Goal: Transaction & Acquisition: Purchase product/service

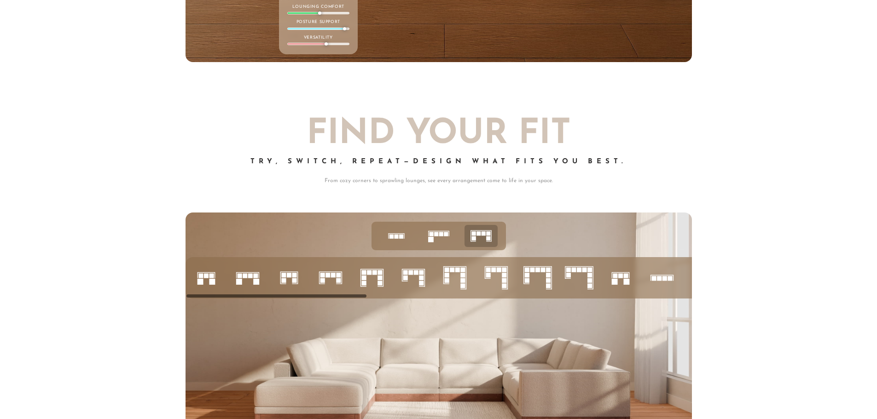
scroll to position [3832, 0]
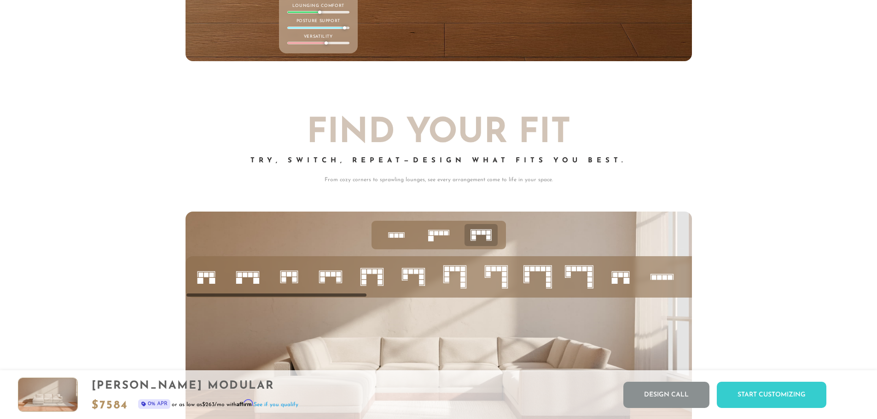
click at [377, 279] on rect at bounding box center [379, 276] width 5 height 5
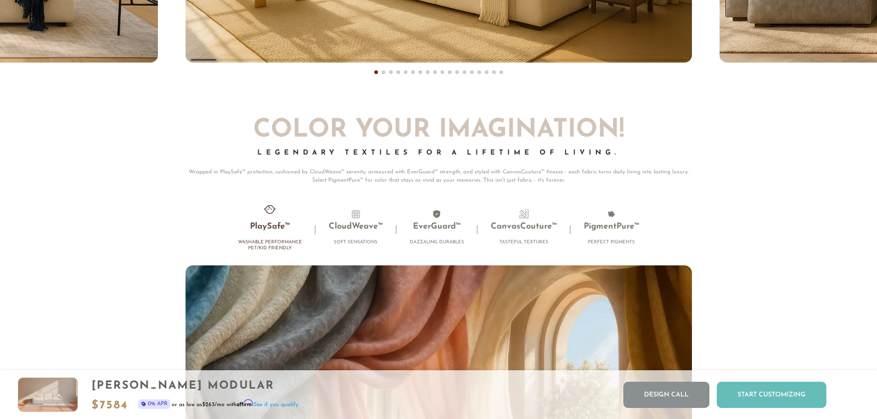
click at [756, 399] on div "Start Customizing" at bounding box center [771, 395] width 110 height 26
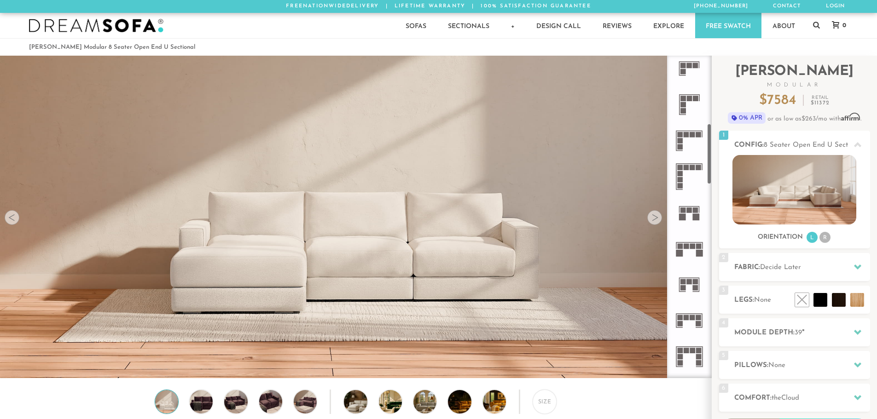
scroll to position [368, 0]
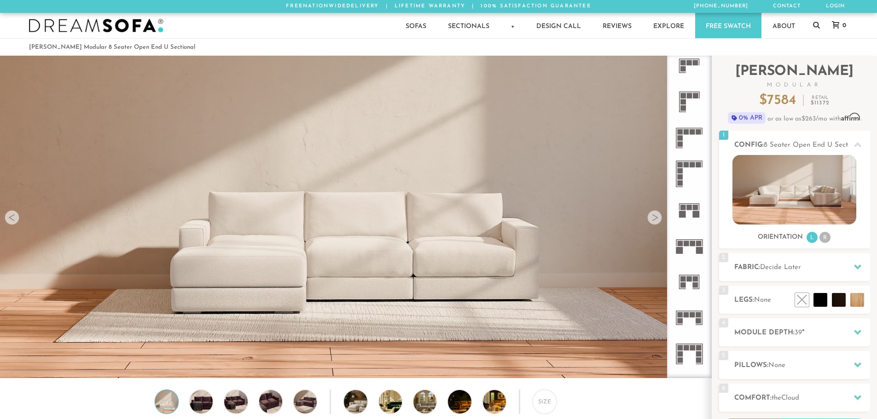
click at [690, 346] on rect at bounding box center [692, 348] width 6 height 6
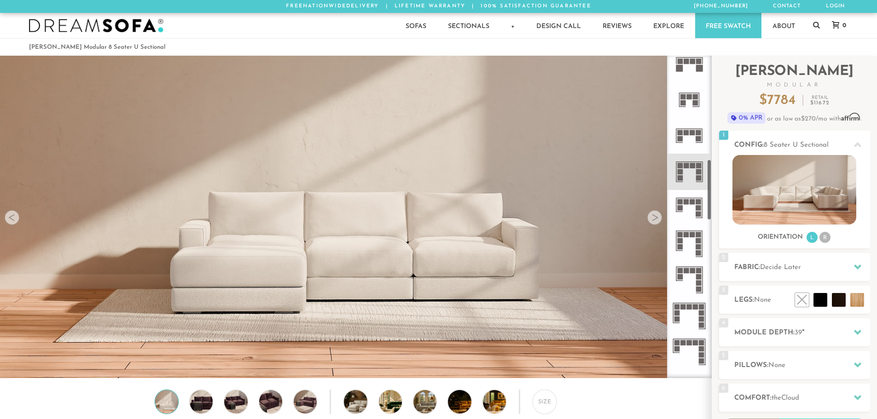
scroll to position [552, 0]
click at [692, 170] on icon at bounding box center [689, 170] width 36 height 36
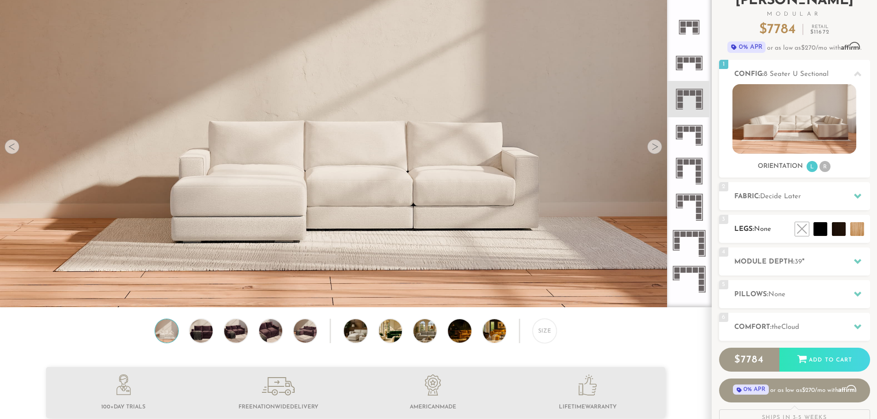
scroll to position [64, 0]
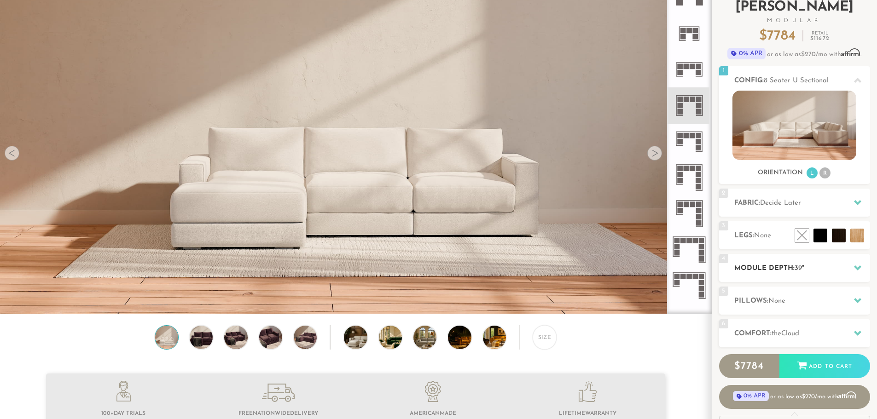
click at [763, 271] on h2 "Module Depth: 39 "" at bounding box center [802, 268] width 136 height 11
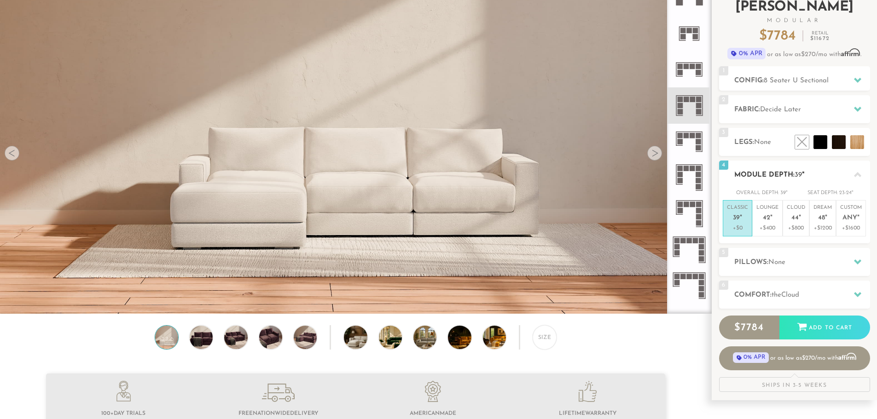
click at [769, 179] on h2 "Module Depth: 39 "" at bounding box center [802, 175] width 136 height 11
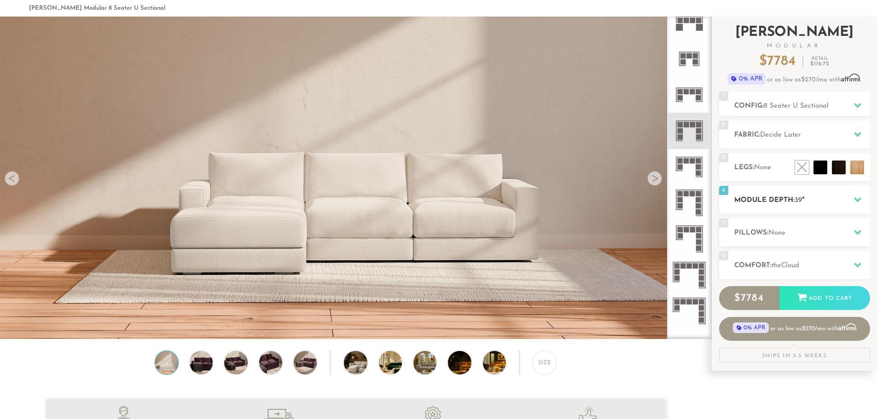
scroll to position [0, 0]
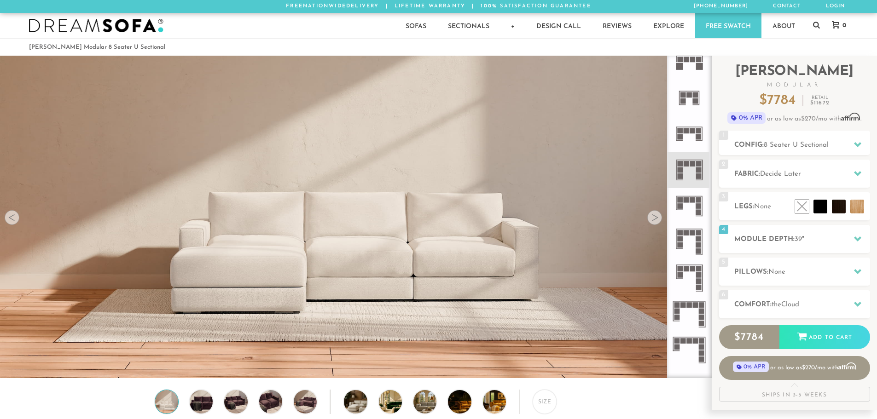
click at [688, 167] on rect at bounding box center [686, 164] width 6 height 6
